Goal: Learn about a topic

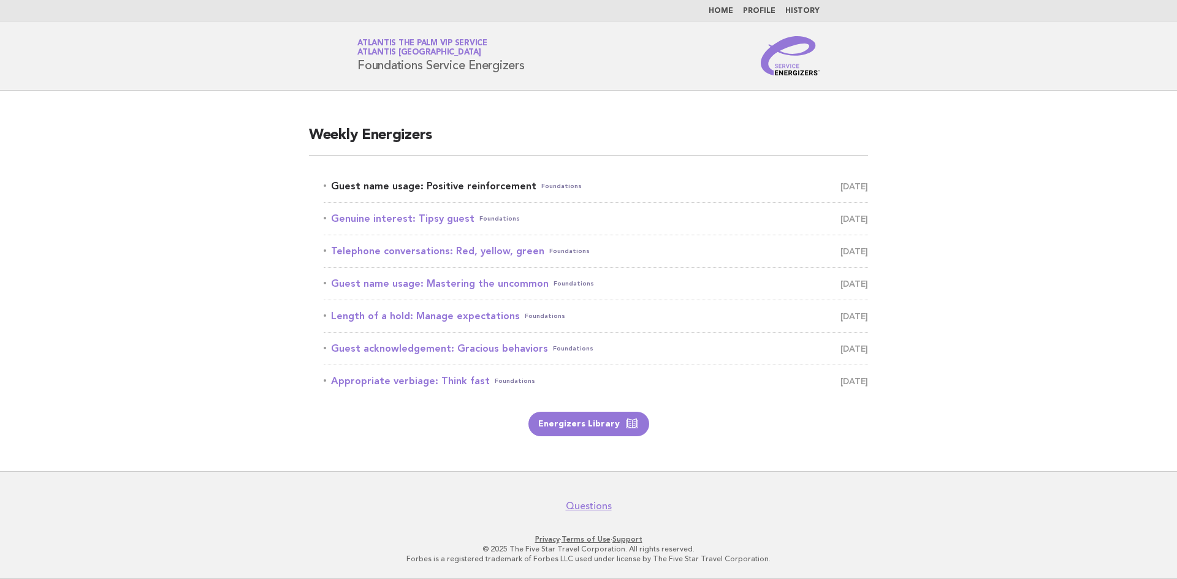
click at [449, 186] on link "Guest name usage: Positive reinforcement Foundations [DATE]" at bounding box center [596, 186] width 544 height 17
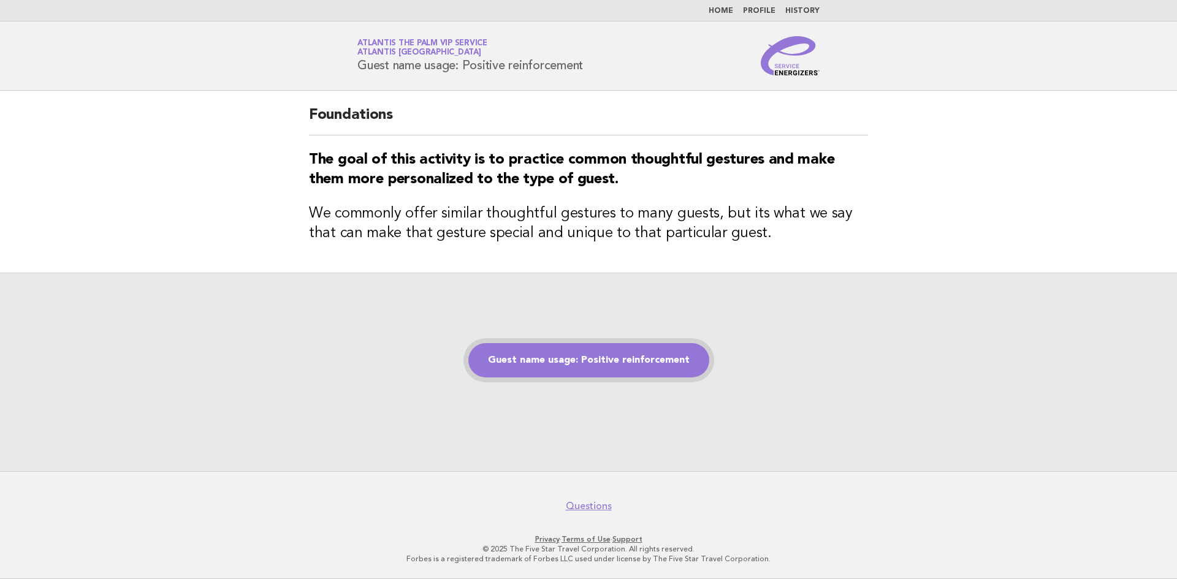
click at [555, 362] on link "Guest name usage: Positive reinforcement" at bounding box center [588, 360] width 241 height 34
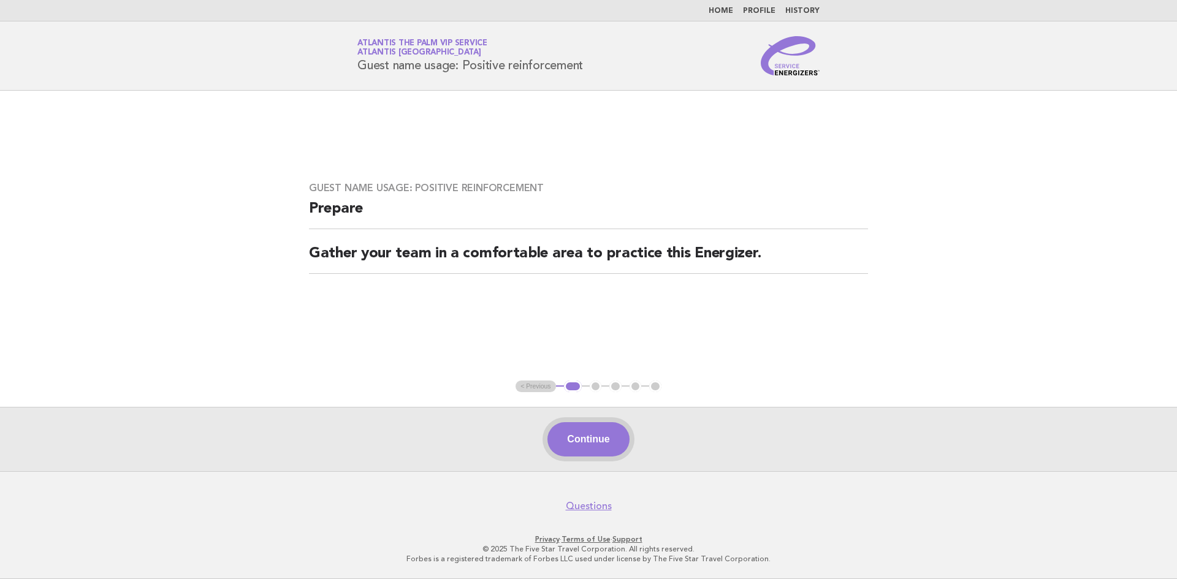
click at [585, 430] on button "Continue" at bounding box center [588, 439] width 82 height 34
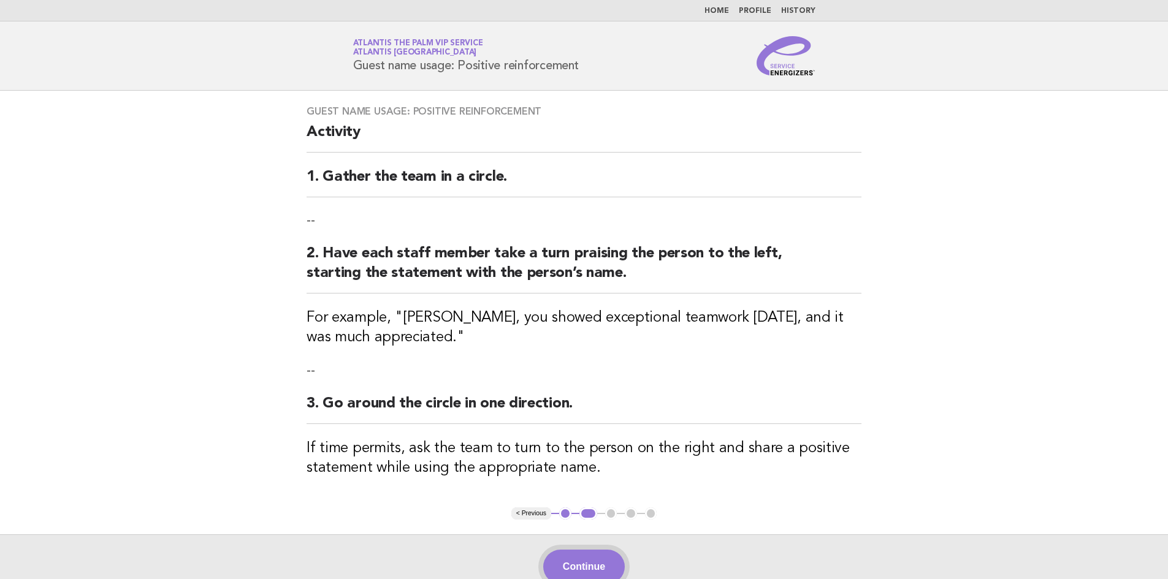
click at [593, 552] on button "Continue" at bounding box center [584, 567] width 82 height 34
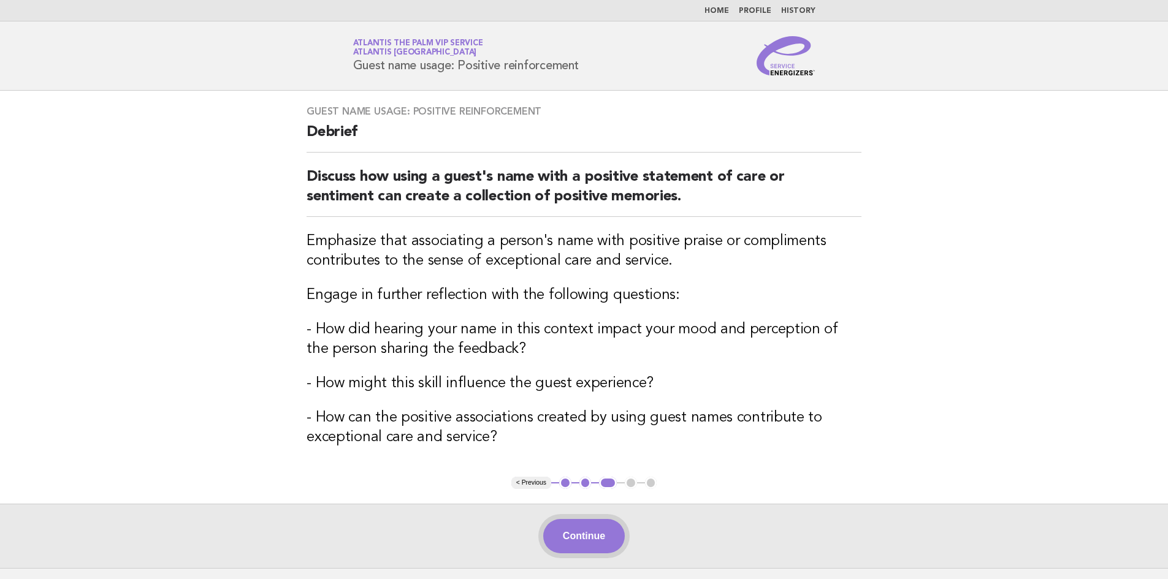
click at [603, 536] on button "Continue" at bounding box center [584, 536] width 82 height 34
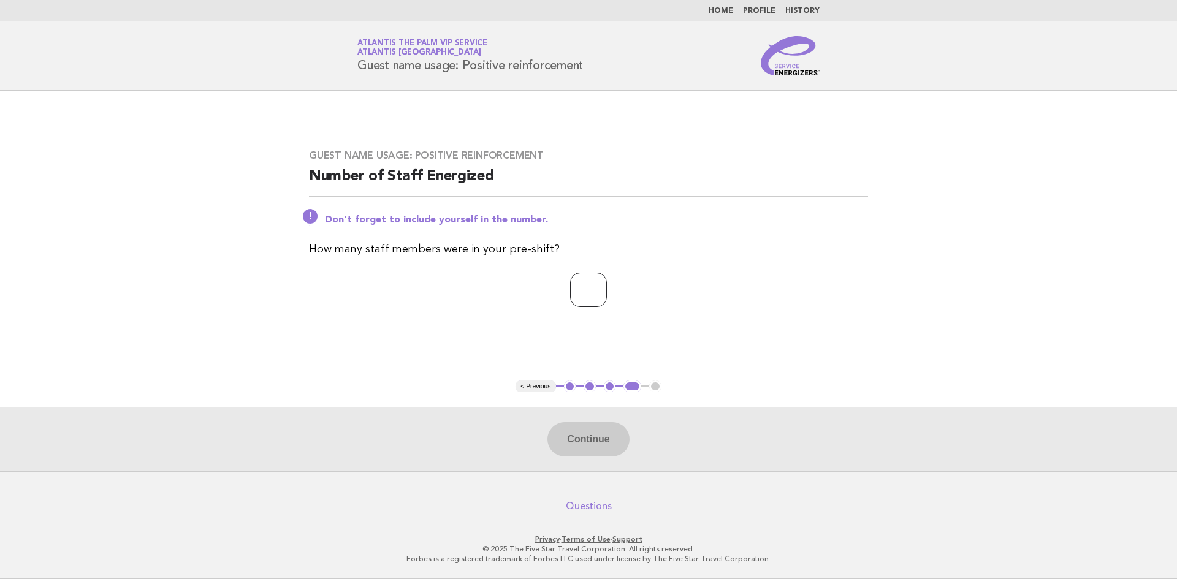
click at [581, 300] on input "number" at bounding box center [588, 290] width 37 height 34
type input "*"
click at [564, 441] on button "Continue" at bounding box center [588, 439] width 82 height 34
